Goal: Transaction & Acquisition: Purchase product/service

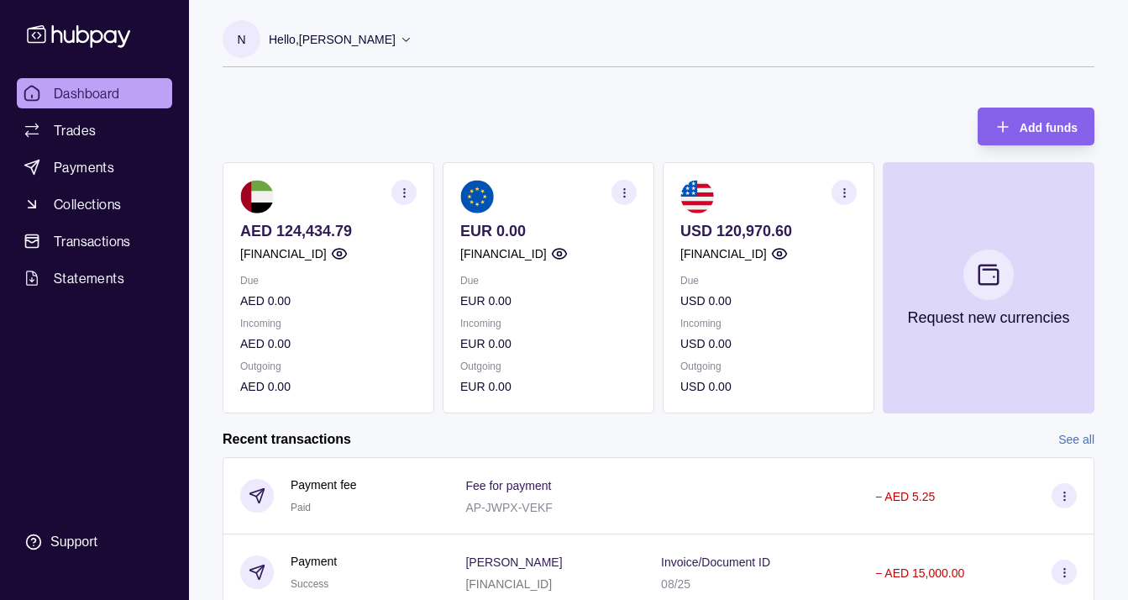
click at [807, 243] on div "USD 120,970.60 [FINANCIAL_ID]" at bounding box center [768, 242] width 176 height 41
click at [840, 198] on icon "button" at bounding box center [844, 192] width 13 height 13
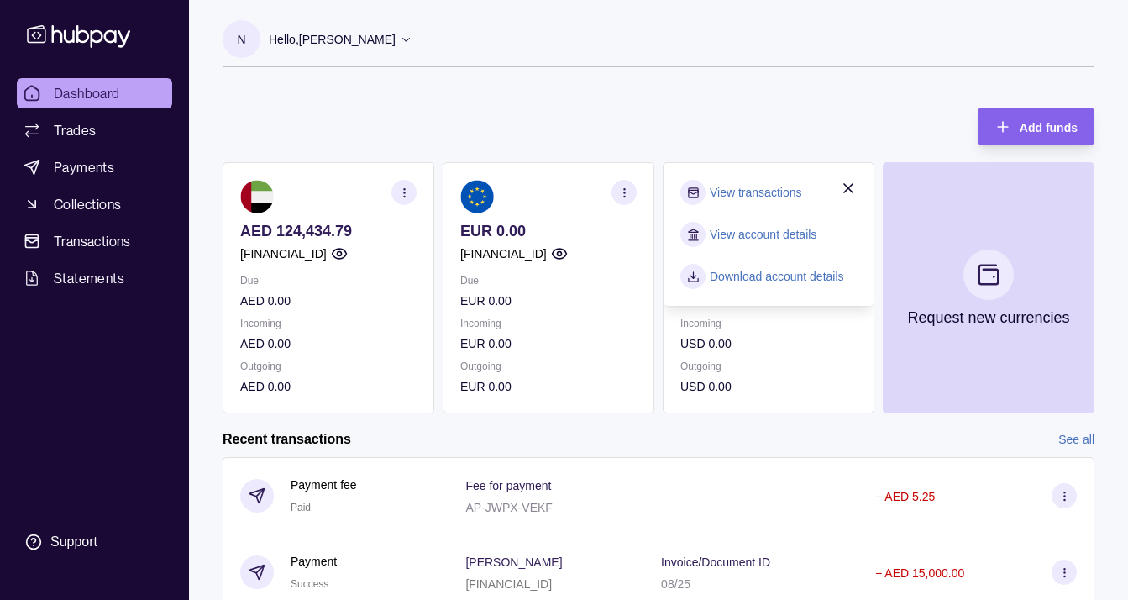
click at [746, 100] on div "Add funds AED 124,434.79 [FINANCIAL_ID] Due AED 0.00 Incoming AED 0.00 Outgoing…" at bounding box center [659, 252] width 872 height 323
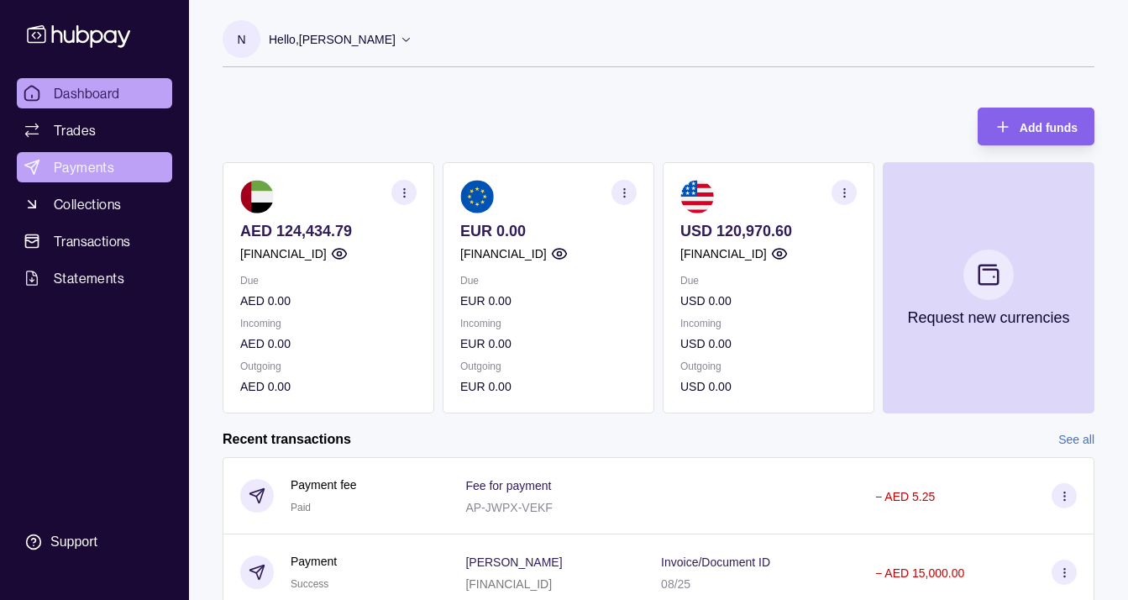
click at [88, 171] on span "Payments" at bounding box center [84, 167] width 60 height 20
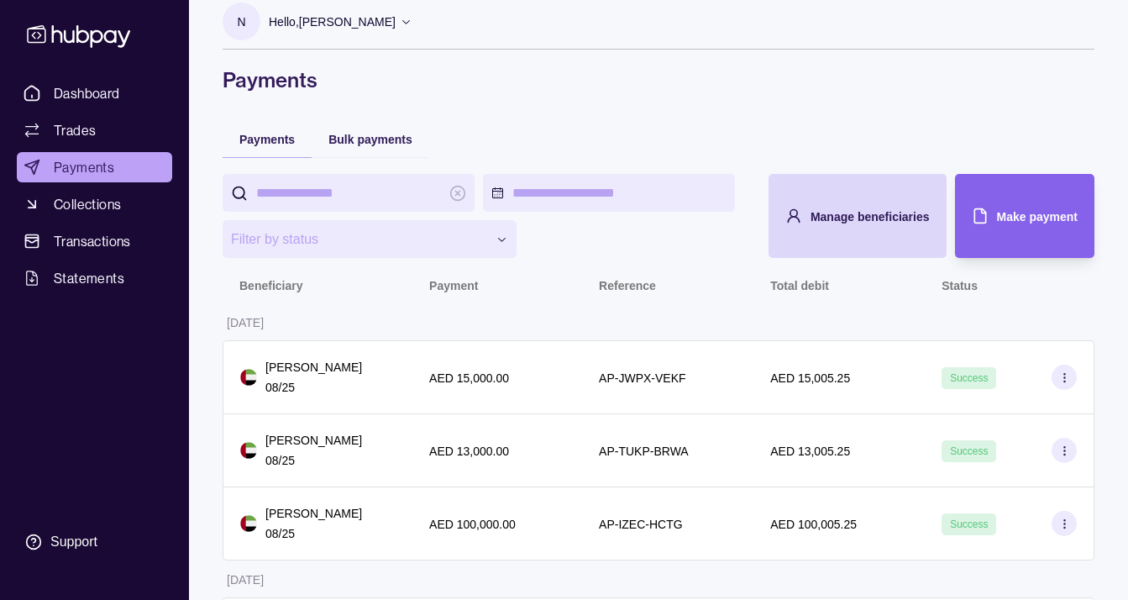
scroll to position [20, 0]
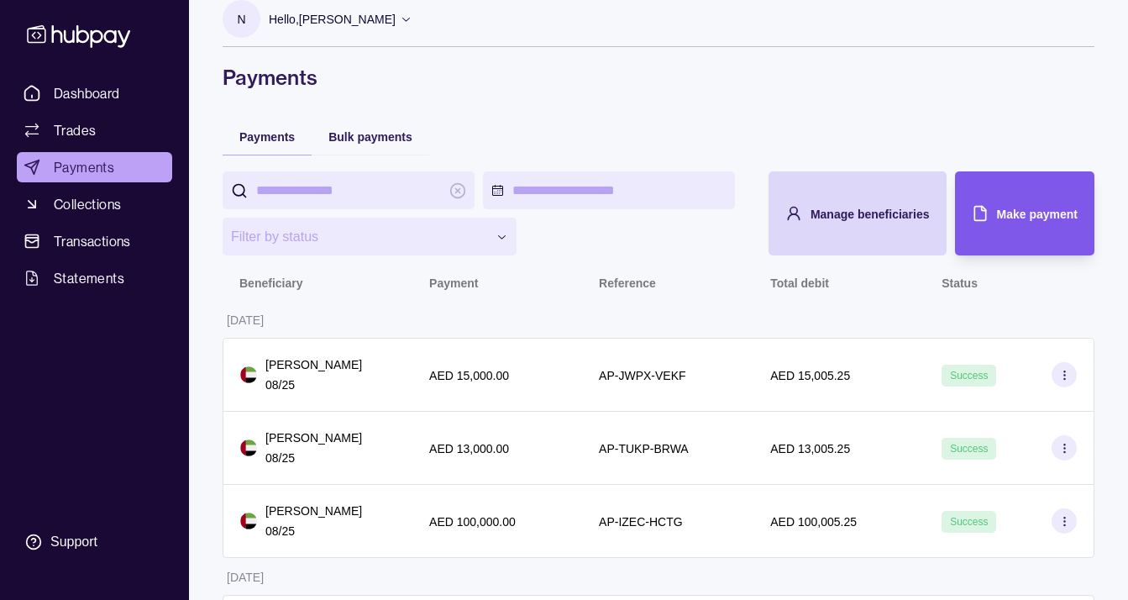
click at [1015, 213] on span "Make payment" at bounding box center [1037, 213] width 81 height 13
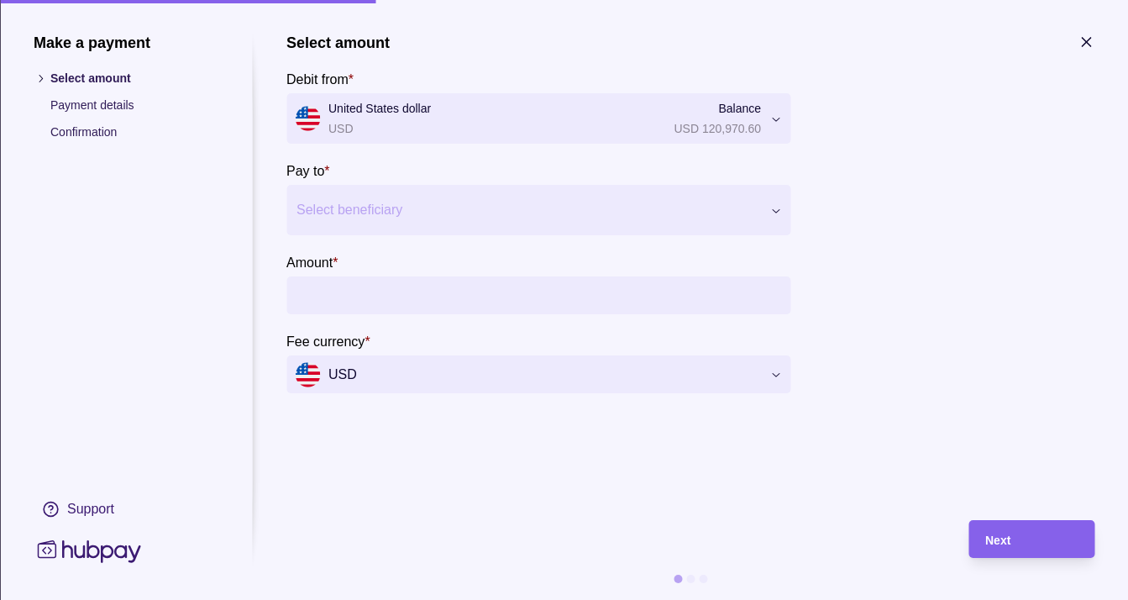
click at [418, 205] on div at bounding box center [528, 210] width 463 height 24
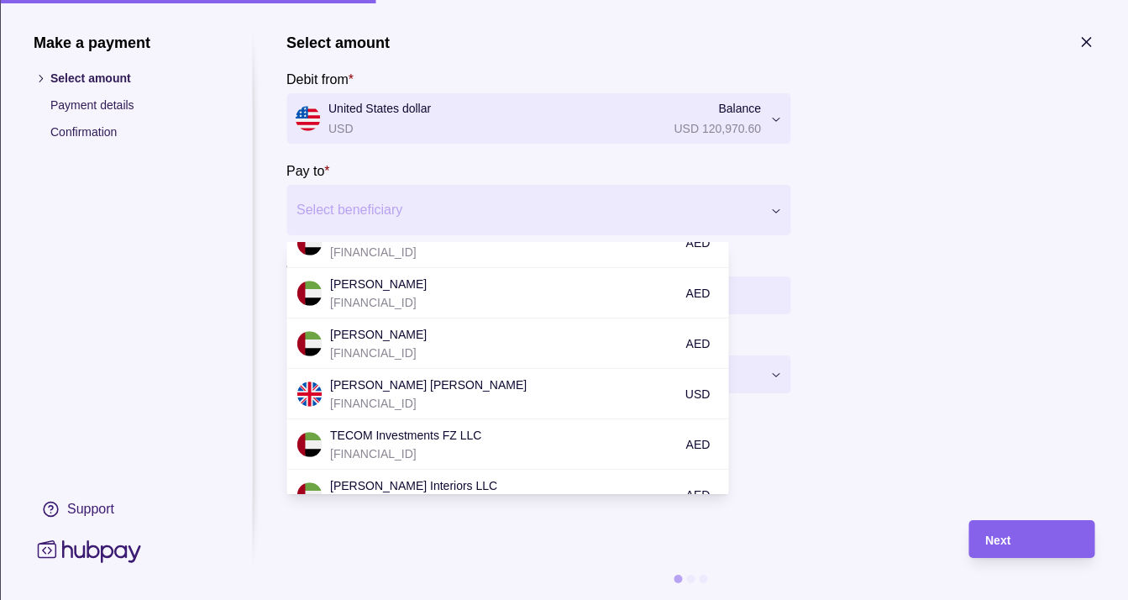
scroll to position [239, 0]
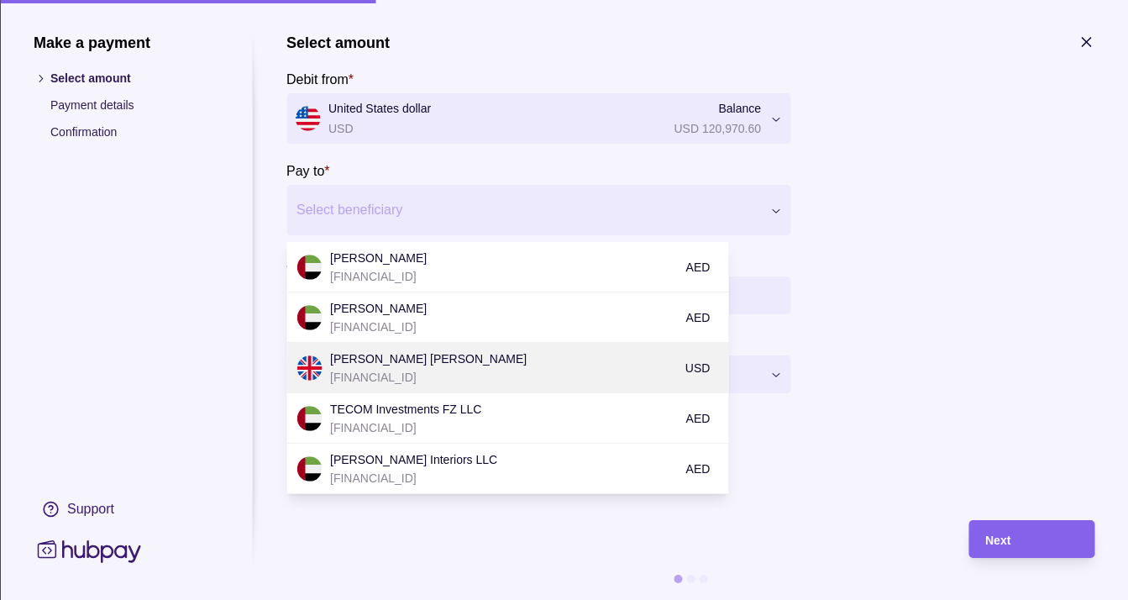
click at [444, 375] on p "[FINANCIAL_ID]" at bounding box center [503, 377] width 347 height 18
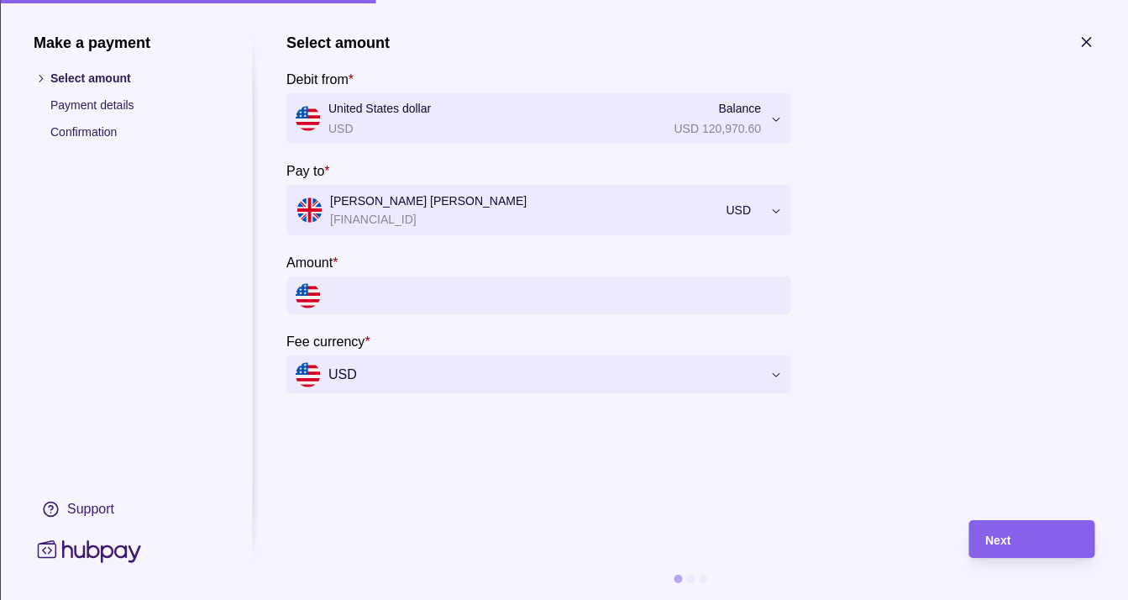
click at [456, 292] on input "Amount *" at bounding box center [555, 295] width 454 height 38
click at [562, 290] on input "Amount *" at bounding box center [555, 295] width 454 height 38
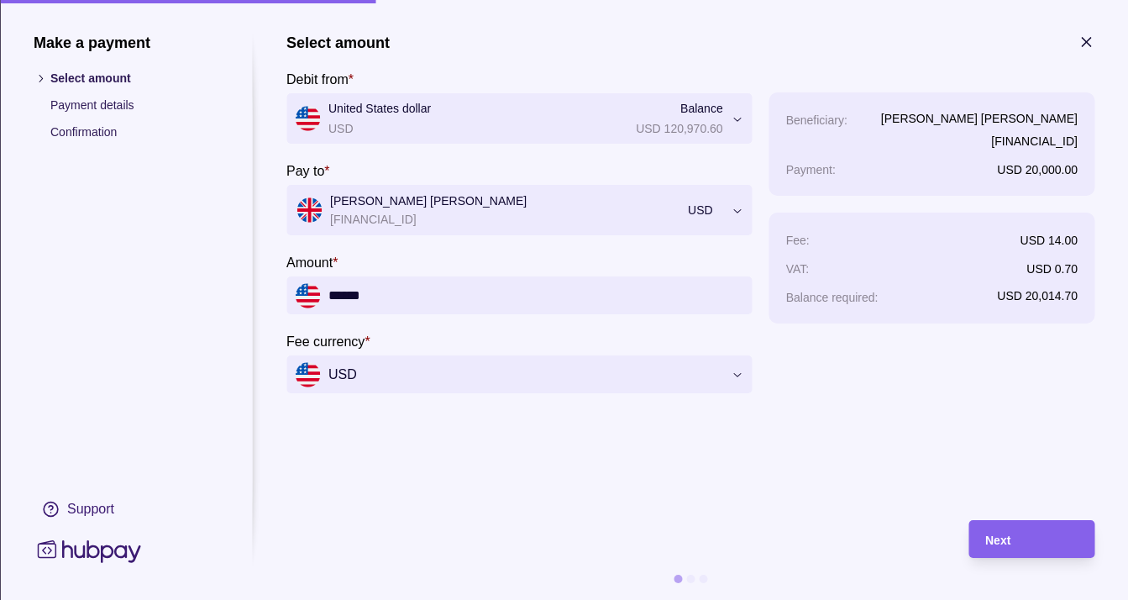
type input "******"
click at [590, 505] on section "**********" at bounding box center [690, 317] width 808 height 566
click at [1011, 536] on div "Next" at bounding box center [1031, 539] width 92 height 20
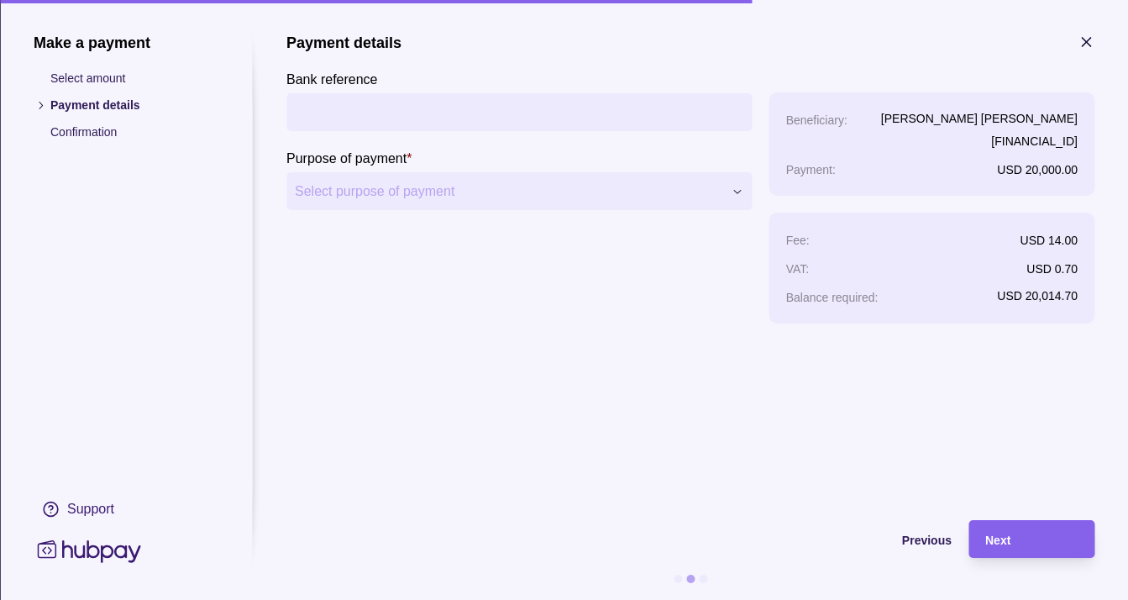
click at [460, 113] on input "Bank reference" at bounding box center [519, 112] width 449 height 38
type input "****"
click at [433, 187] on span "Select purpose of payment" at bounding box center [509, 191] width 428 height 20
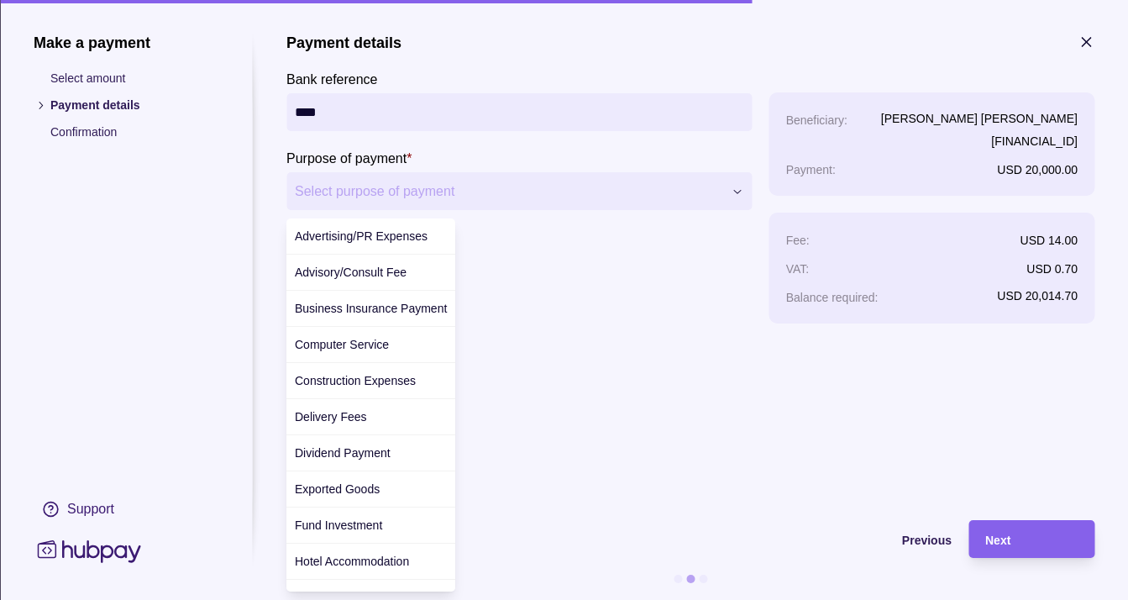
scroll to position [590, 0]
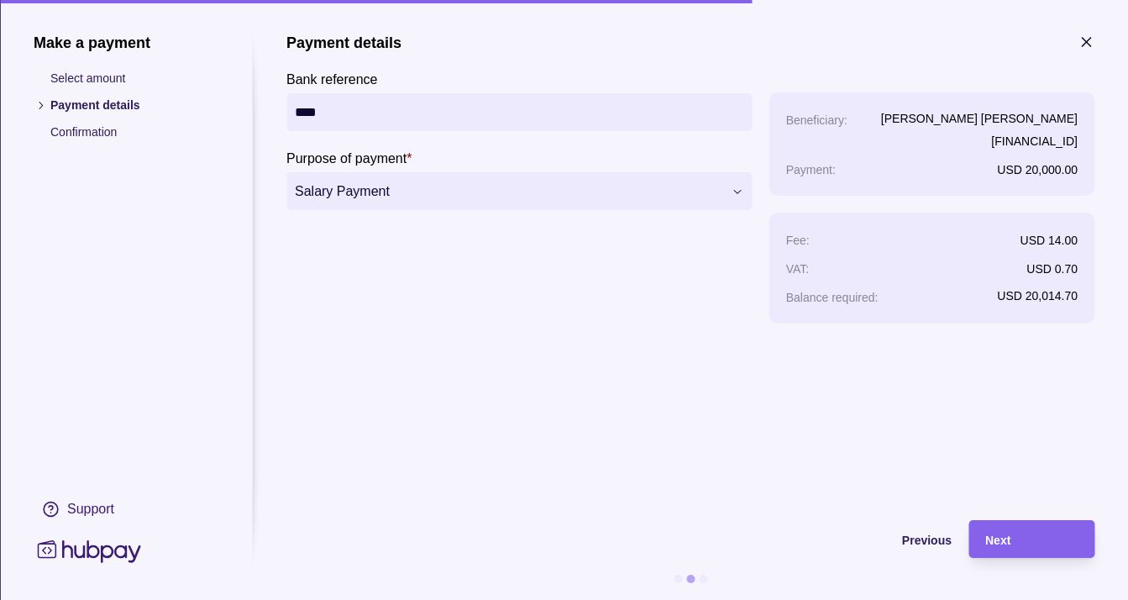
click at [1026, 332] on section "**********" at bounding box center [690, 269] width 808 height 470
click at [1016, 540] on div "Next" at bounding box center [1031, 539] width 92 height 20
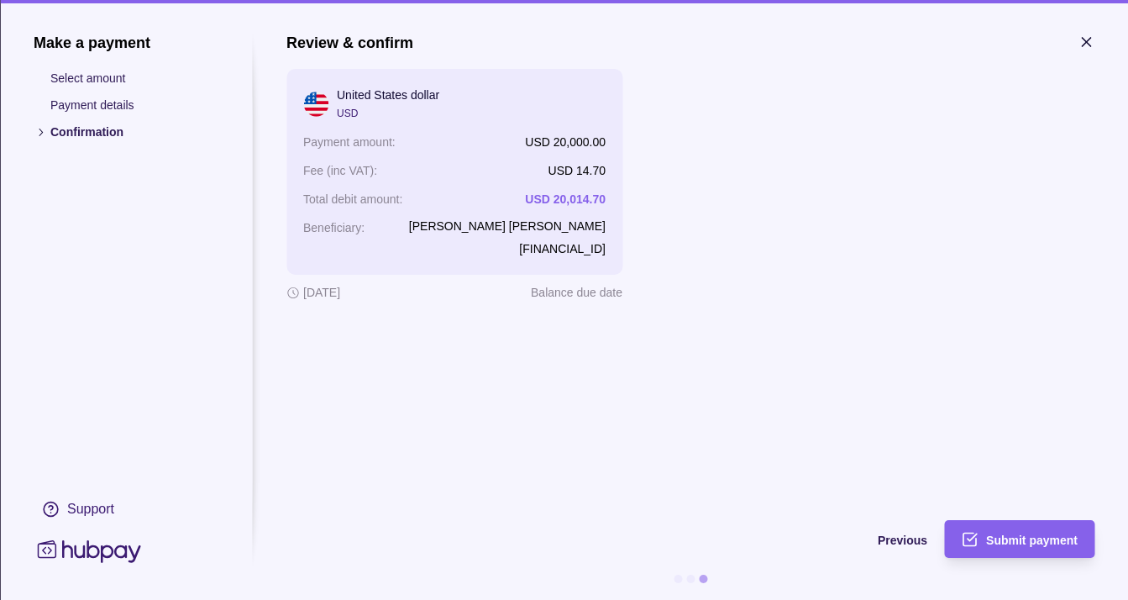
click at [1016, 540] on span "Submit payment" at bounding box center [1032, 539] width 92 height 13
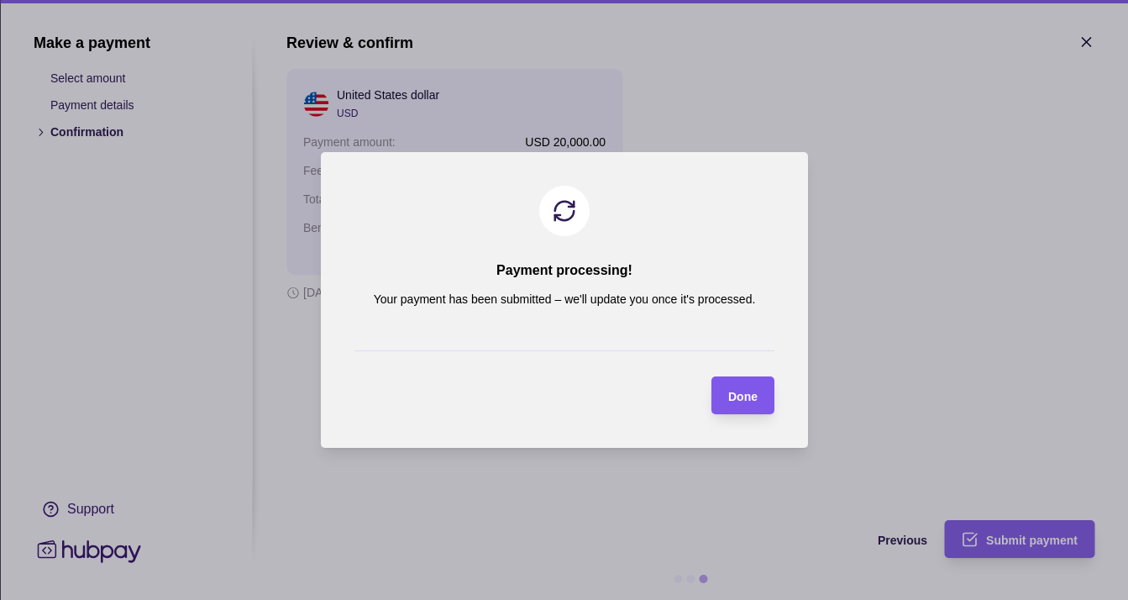
click at [733, 397] on span "Done" at bounding box center [742, 396] width 29 height 13
